Goal: Information Seeking & Learning: Learn about a topic

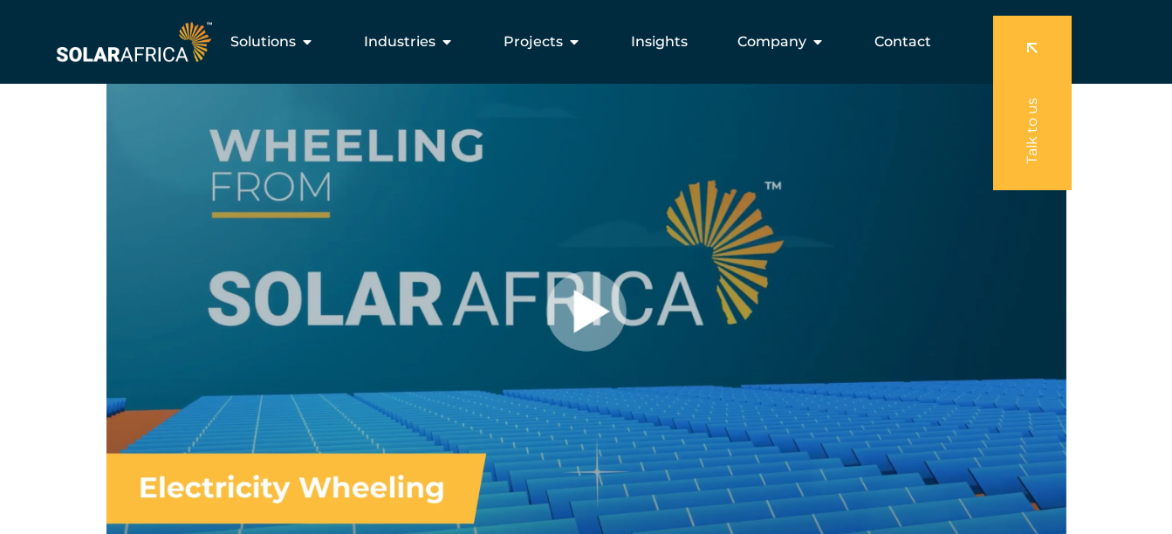
scroll to position [698, 0]
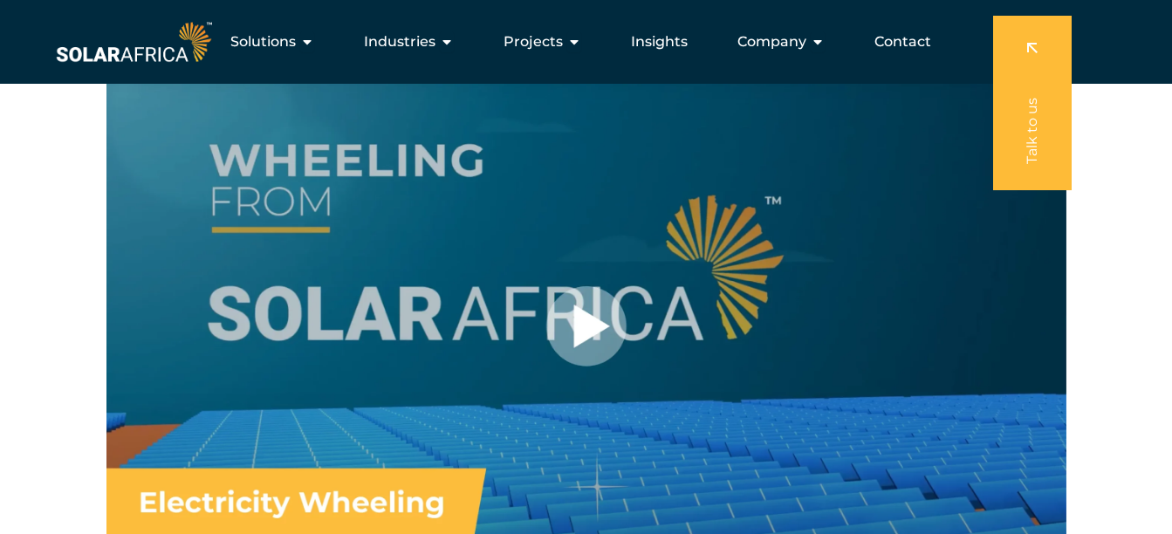
click at [576, 305] on div at bounding box center [586, 327] width 960 height 540
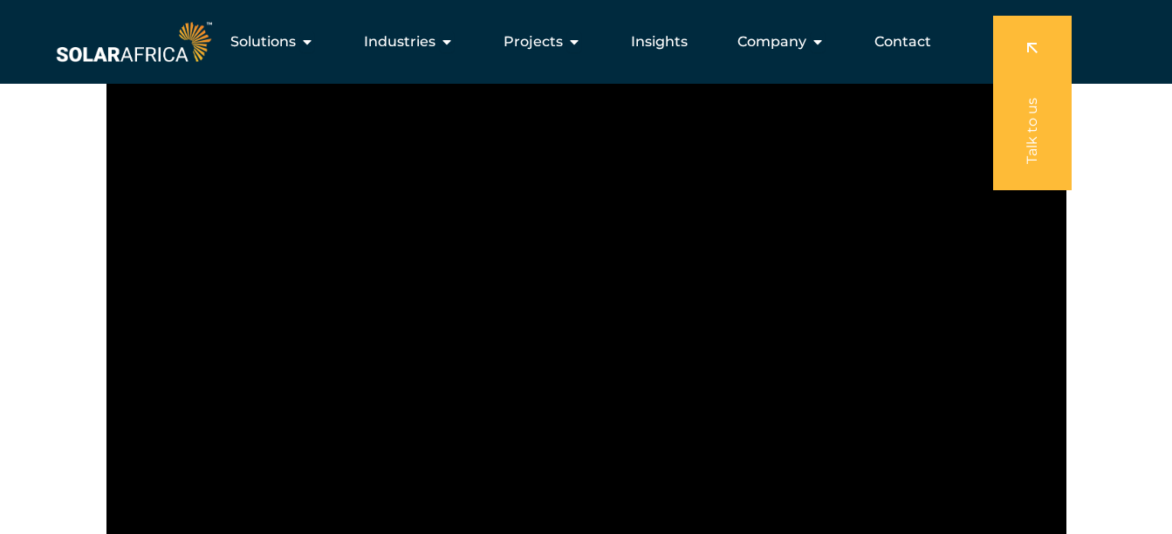
scroll to position [785, 0]
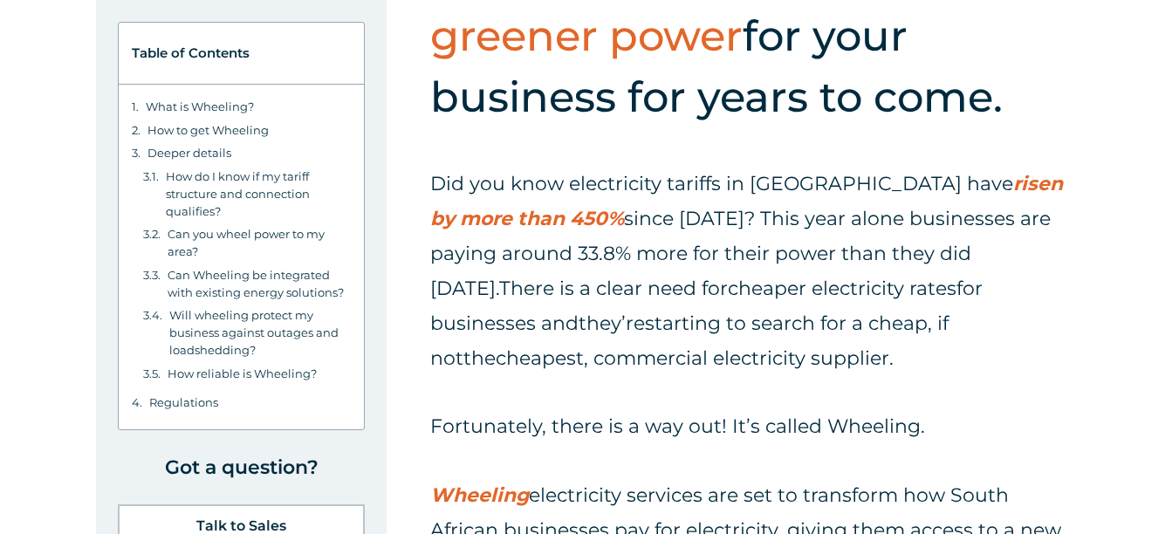
scroll to position [611, 0]
click at [216, 100] on link "What is Wheeling?" at bounding box center [200, 106] width 108 height 17
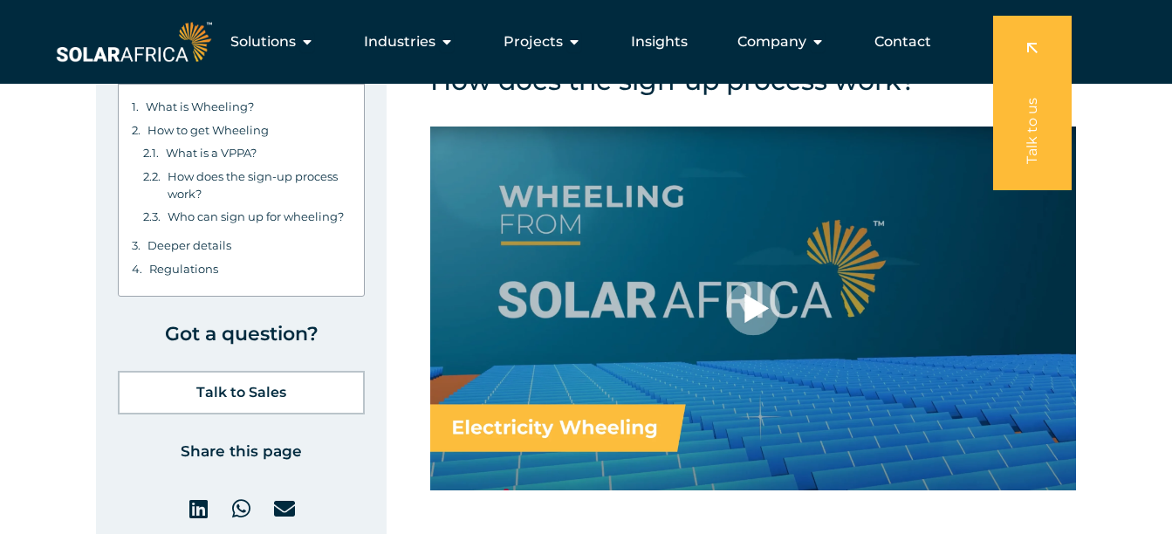
scroll to position [7448, 0]
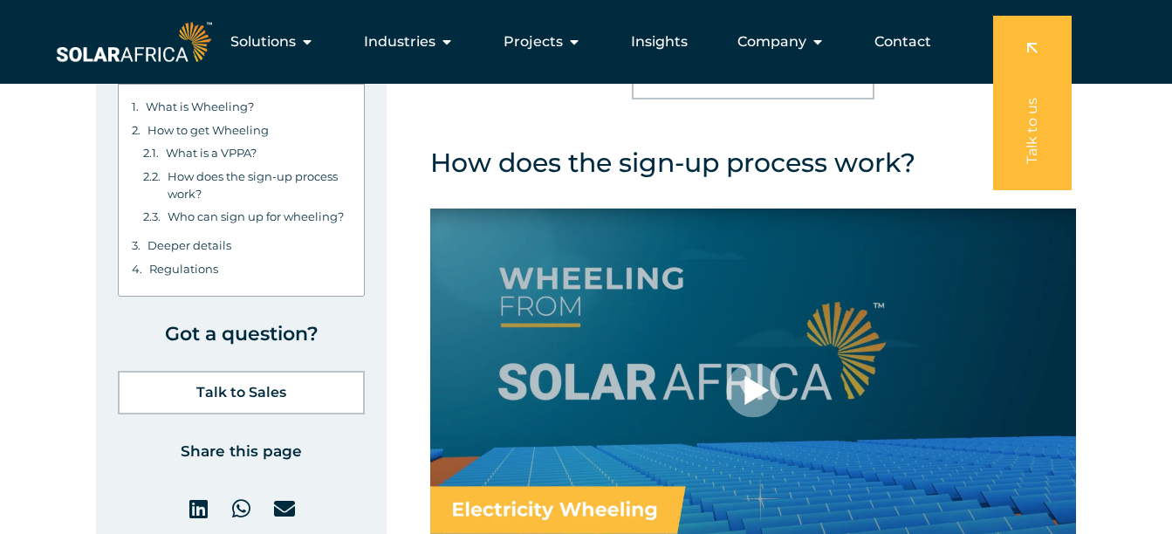
click at [737, 324] on div at bounding box center [753, 390] width 646 height 363
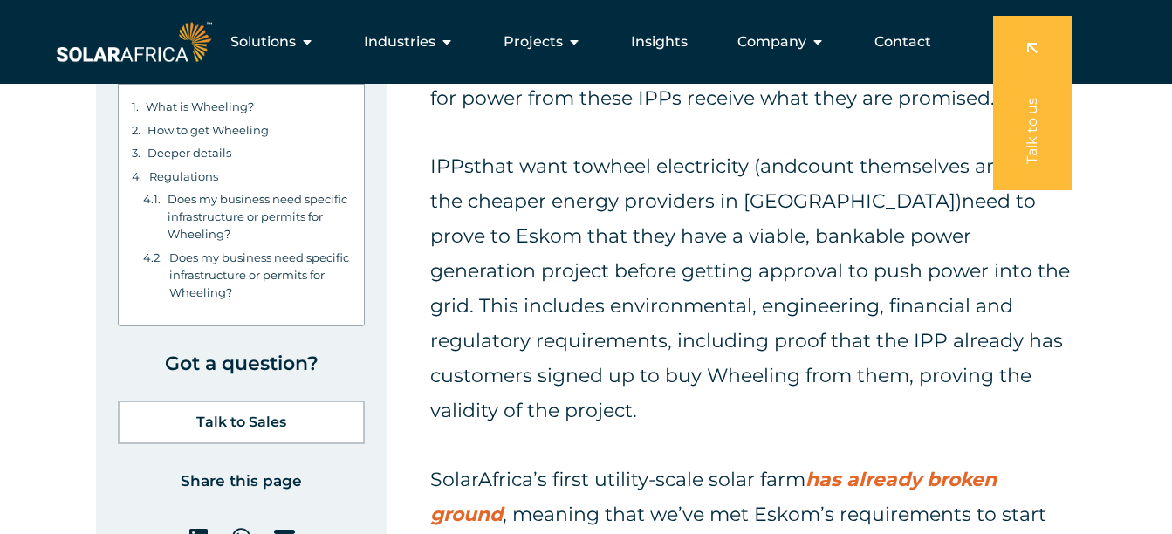
scroll to position [13135, 0]
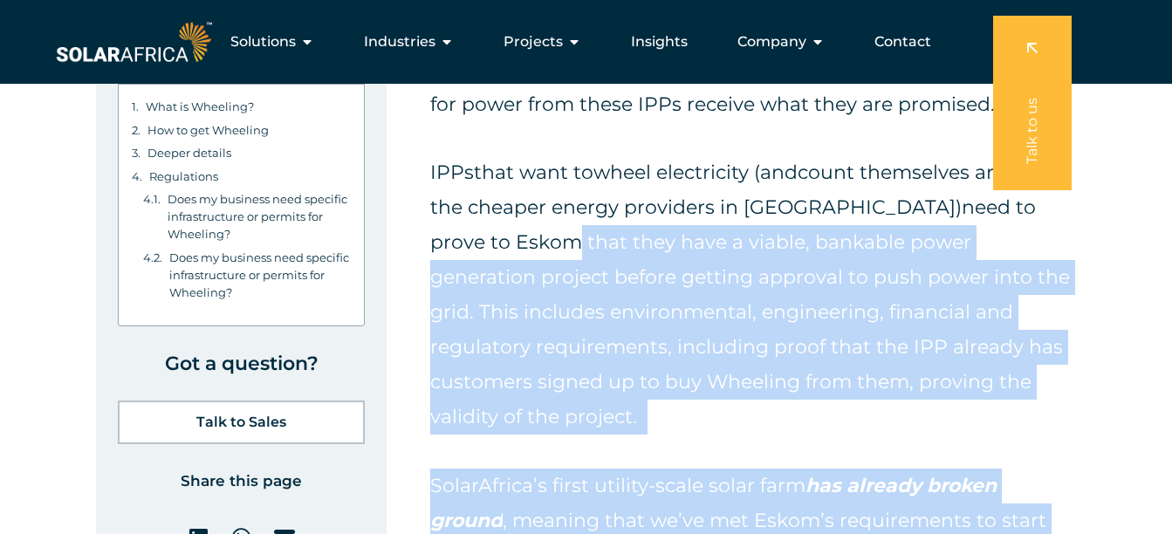
drag, startPoint x: 593, startPoint y: 490, endPoint x: 497, endPoint y: 157, distance: 345.8
click at [497, 157] on div "Wheeling is regulated by the National Energy Regulator of South Africa (NERSA) …" at bounding box center [753, 260] width 646 height 764
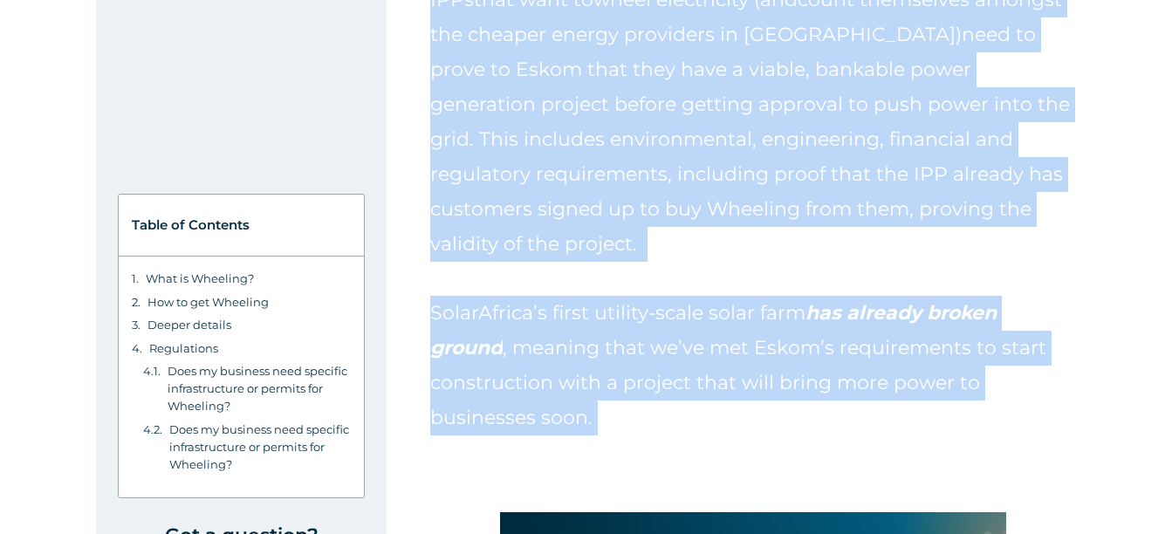
scroll to position [13378, 0]
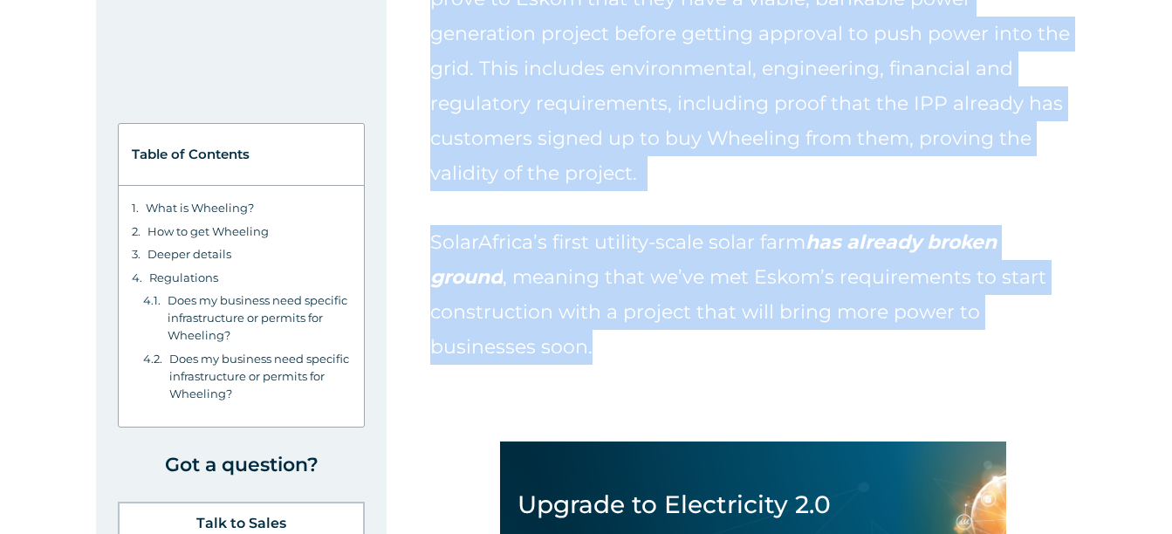
drag, startPoint x: 438, startPoint y: 80, endPoint x: 647, endPoint y: 251, distance: 270.4
copy div "Does my business need specific infrastructure or permits for Wheeling? Wheeling…"
